Goal: Find specific page/section: Find specific page/section

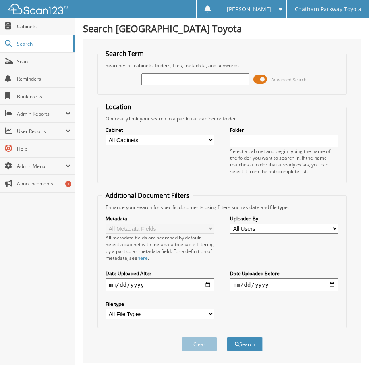
click at [157, 79] on input "text" at bounding box center [195, 79] width 108 height 12
type input "u250947"
click at [227, 337] on button "Search" at bounding box center [245, 344] width 36 height 15
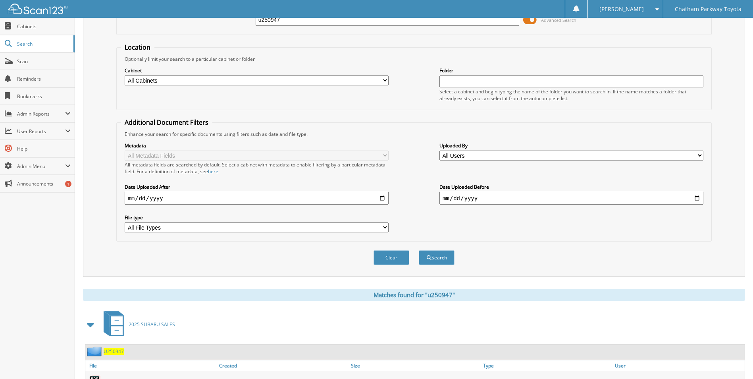
scroll to position [109, 0]
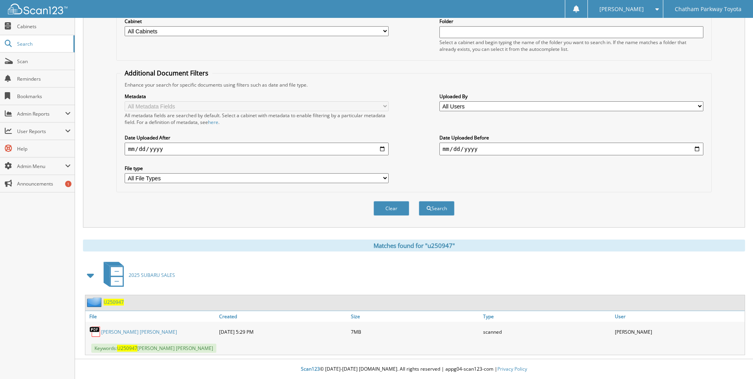
click at [141, 333] on link "Kristen Jeanne Capozzi" at bounding box center [139, 331] width 76 height 7
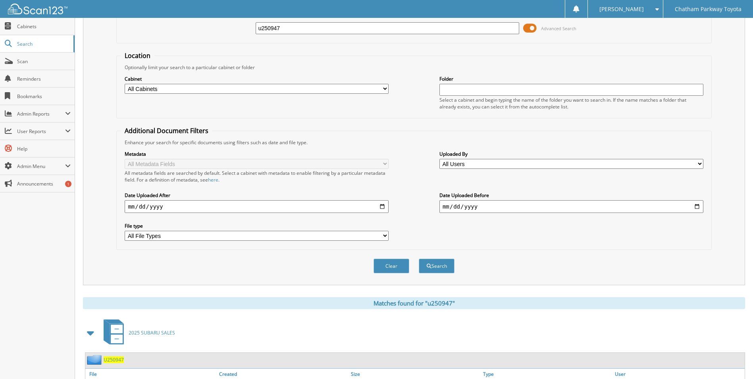
scroll to position [0, 0]
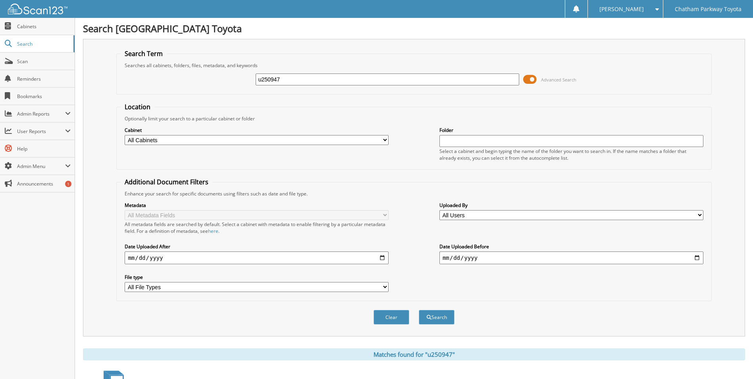
click at [419, 117] on div "Optionally limit your search to a particular cabinet or folder" at bounding box center [414, 118] width 586 height 7
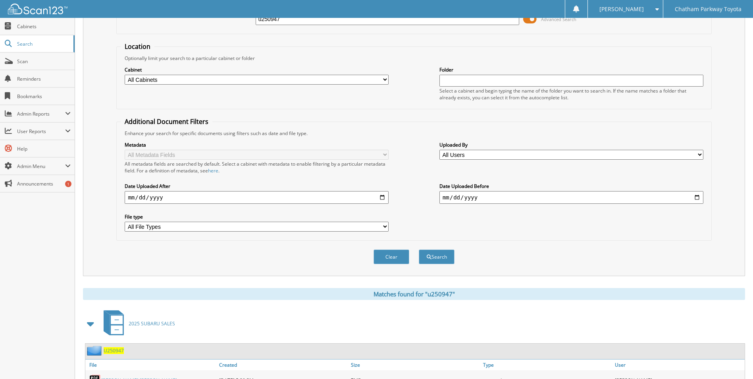
scroll to position [109, 0]
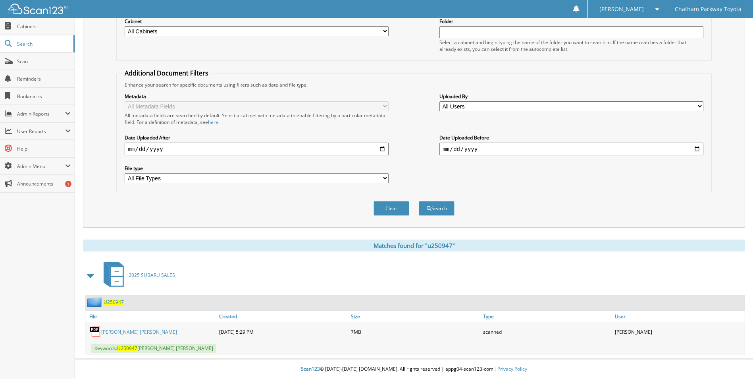
click at [298, 202] on div "Clear Search" at bounding box center [413, 208] width 595 height 32
